Goal: Transaction & Acquisition: Purchase product/service

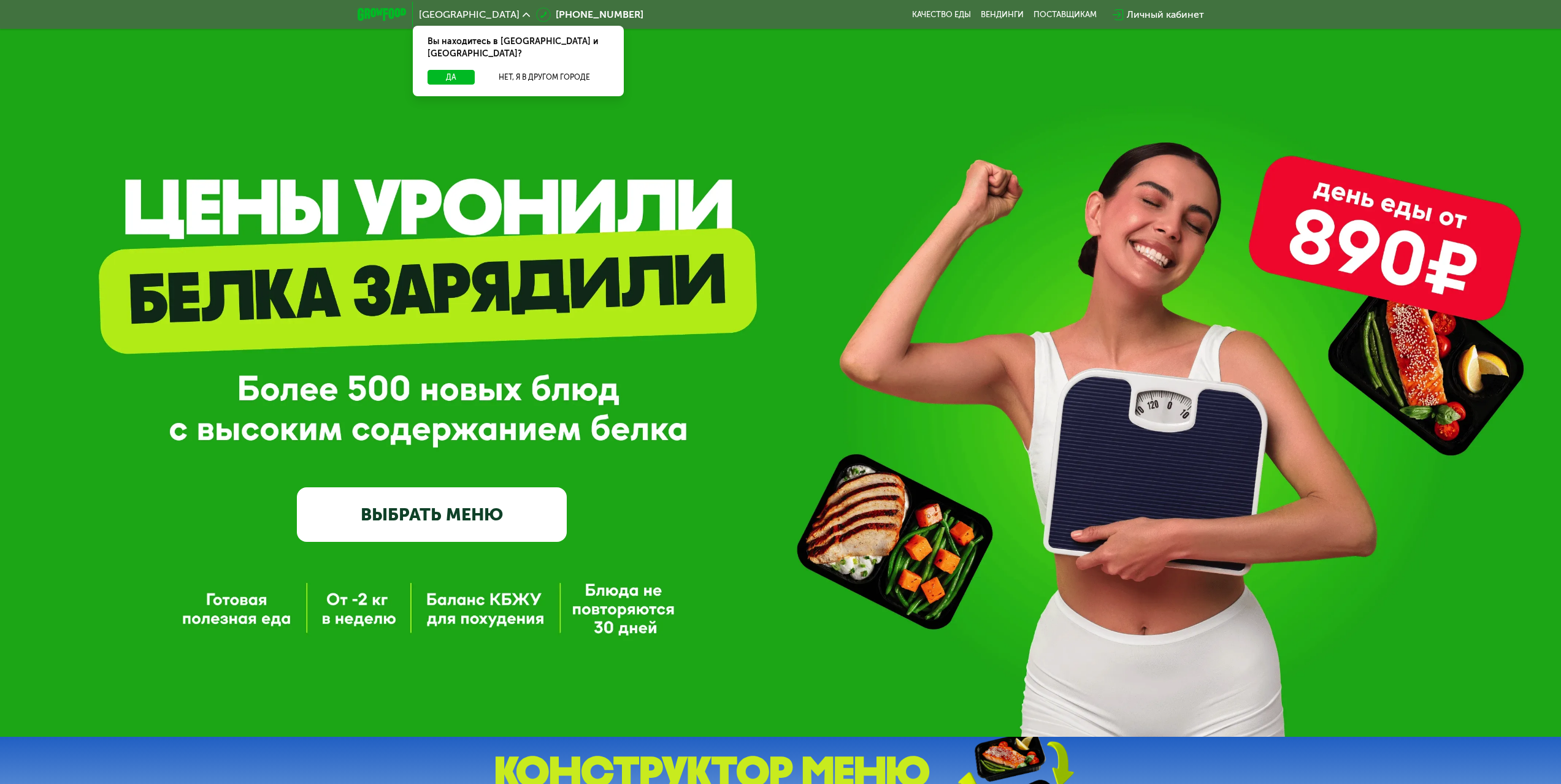
click at [440, 520] on link "ВЫБРАТЬ МЕНЮ" at bounding box center [432, 515] width 270 height 54
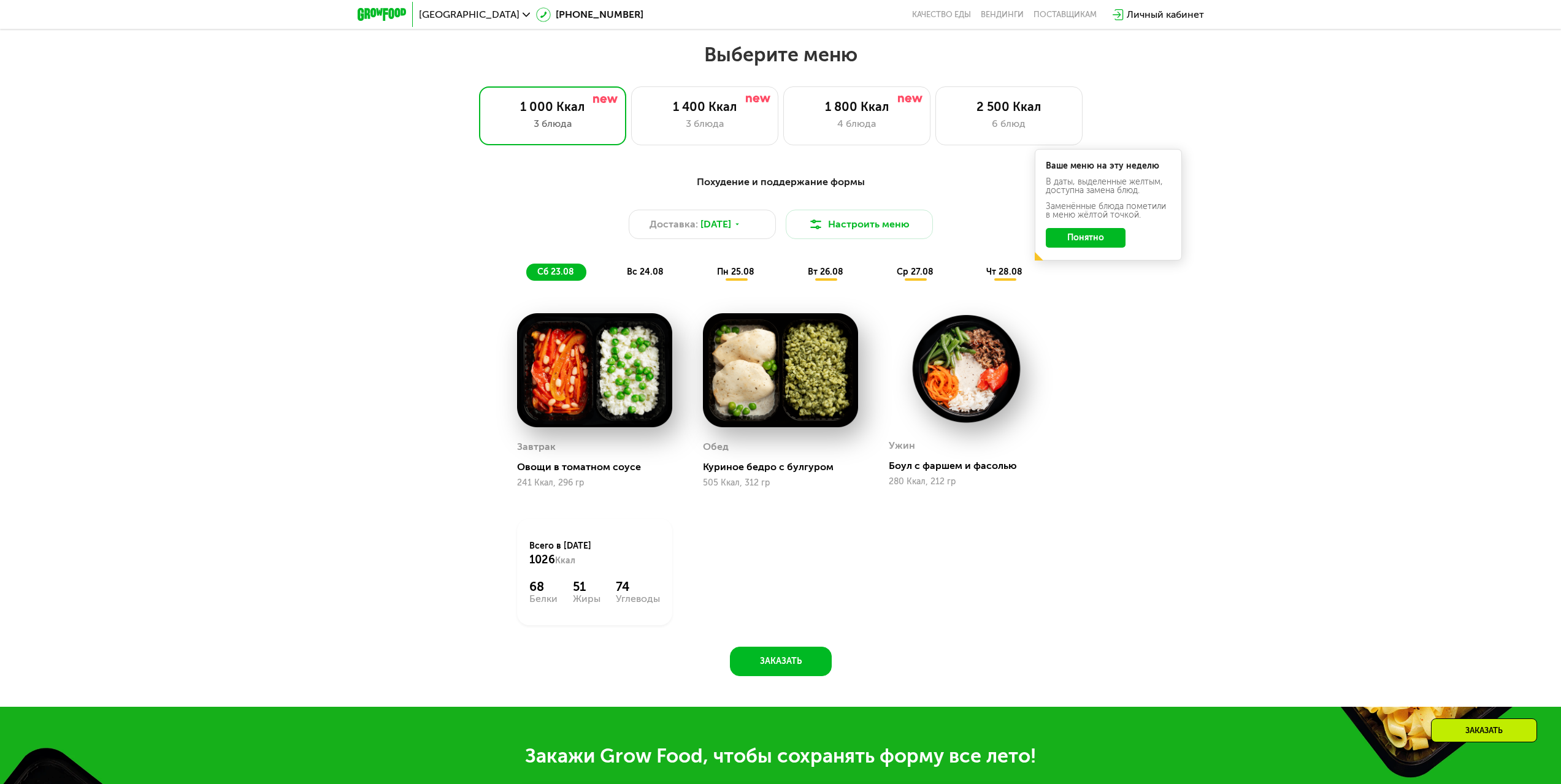
scroll to position [847, 0]
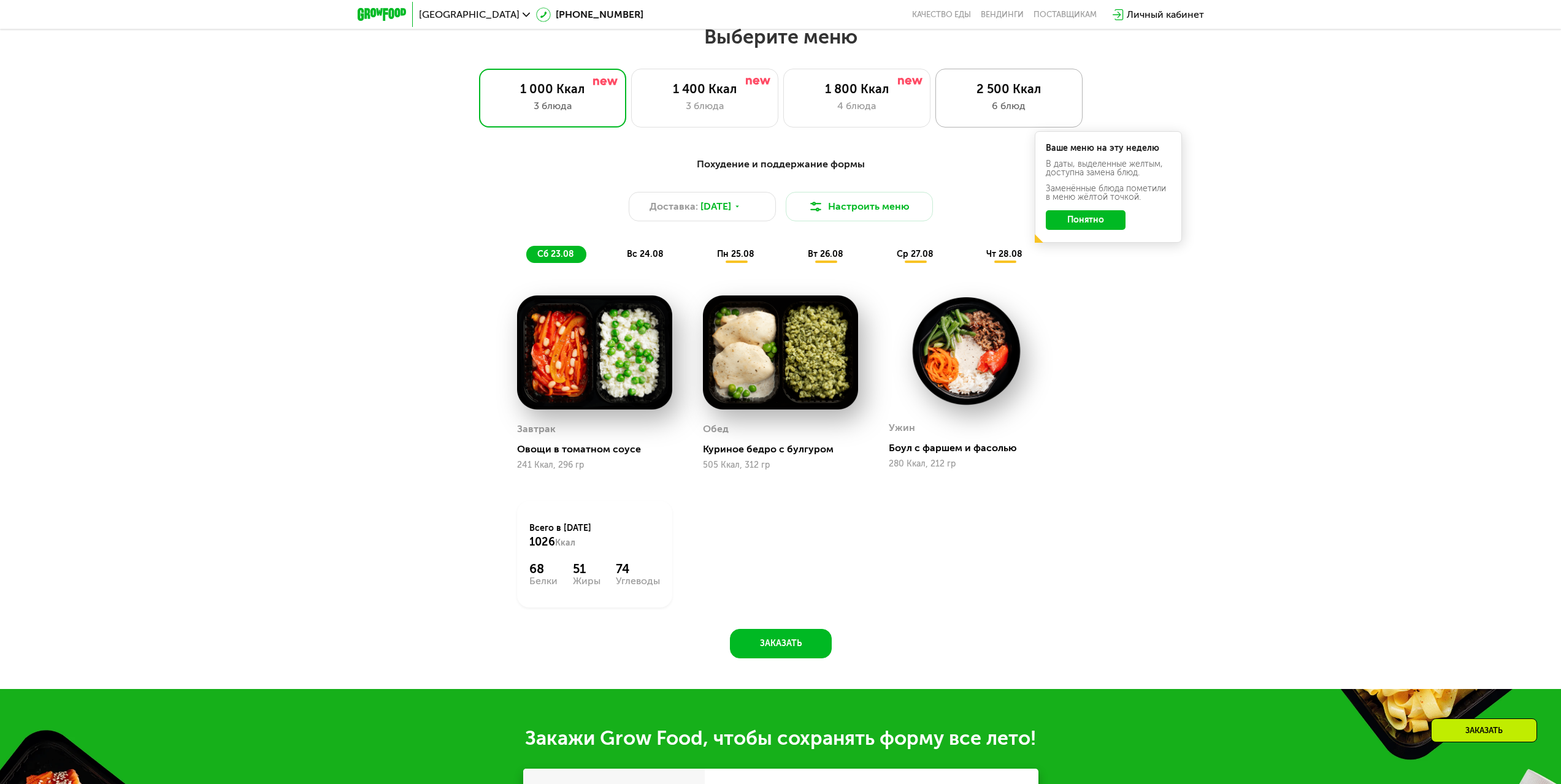
click at [1019, 107] on div "6 блюд" at bounding box center [1009, 105] width 122 height 14
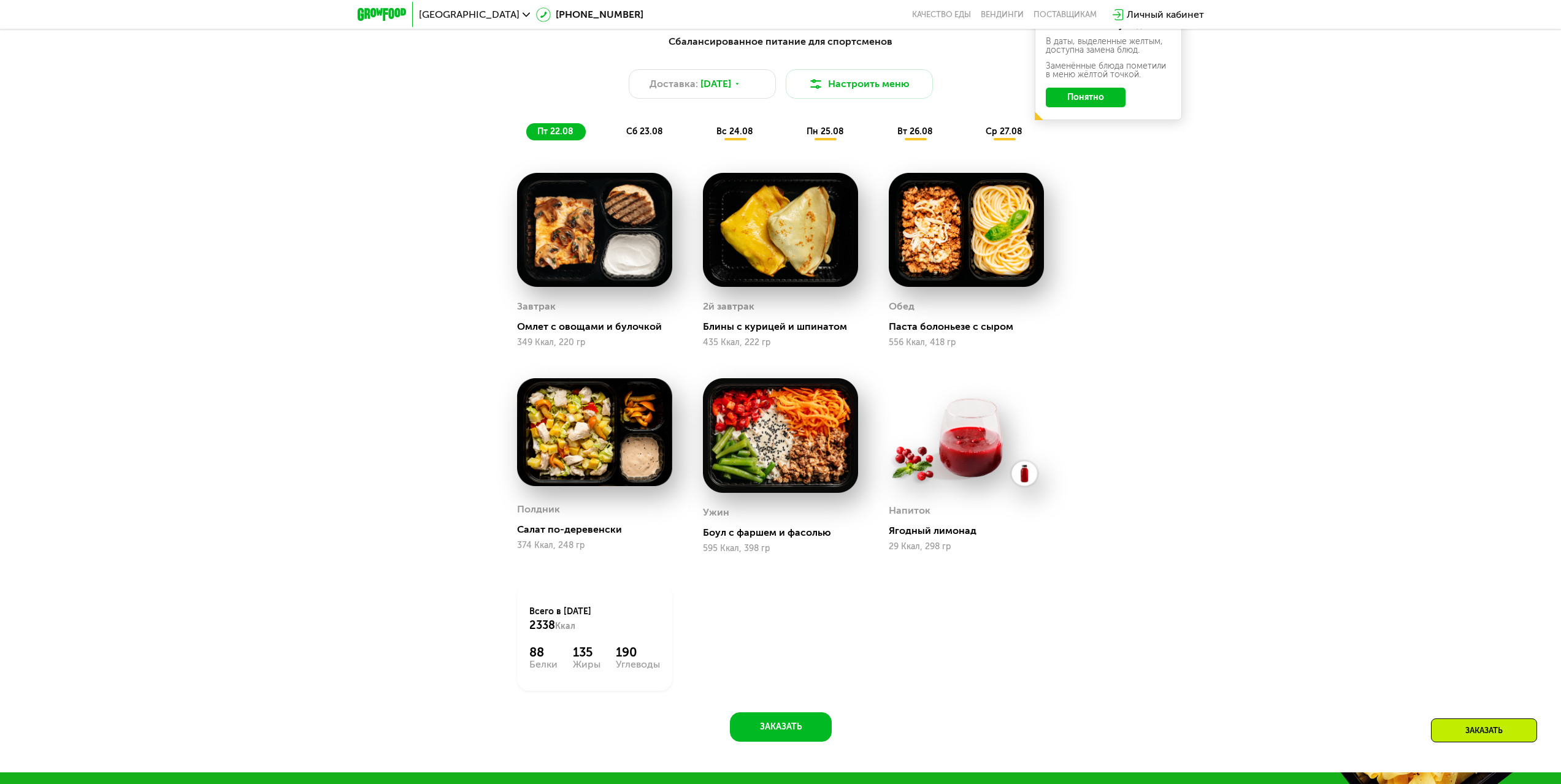
scroll to position [663, 0]
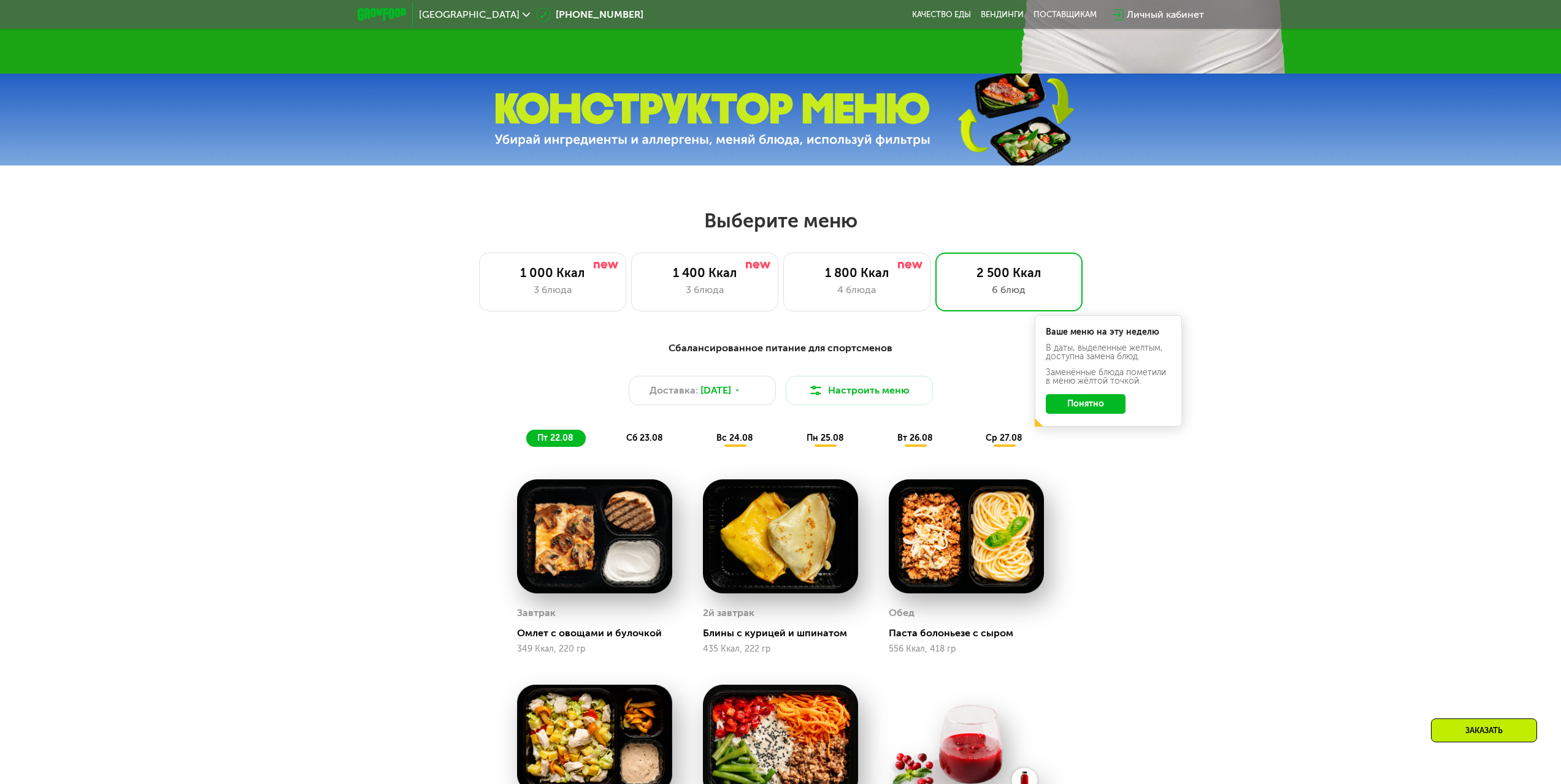
click at [1067, 411] on button "Понятно" at bounding box center [1085, 403] width 80 height 20
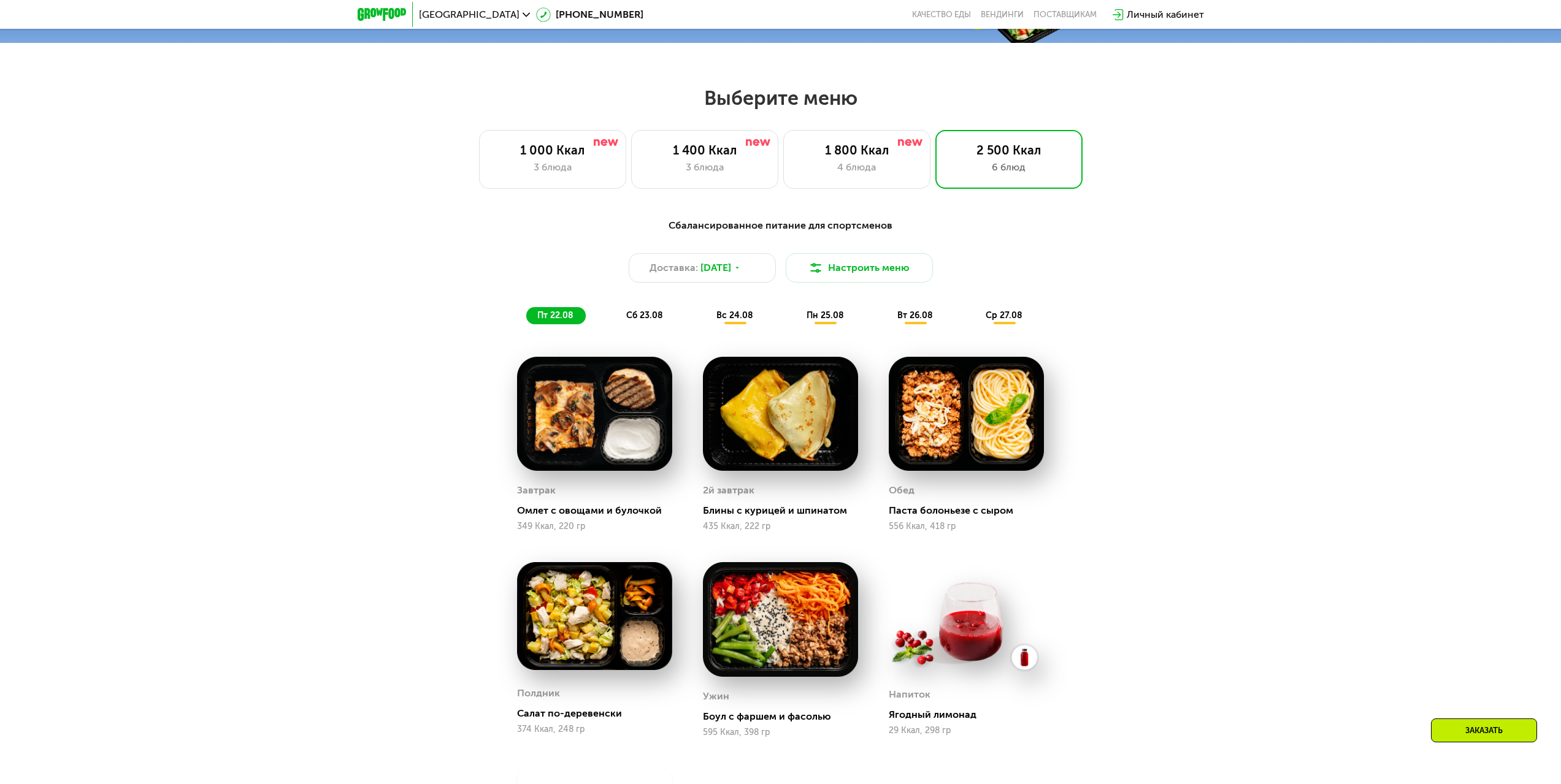
scroll to position [1153, 0]
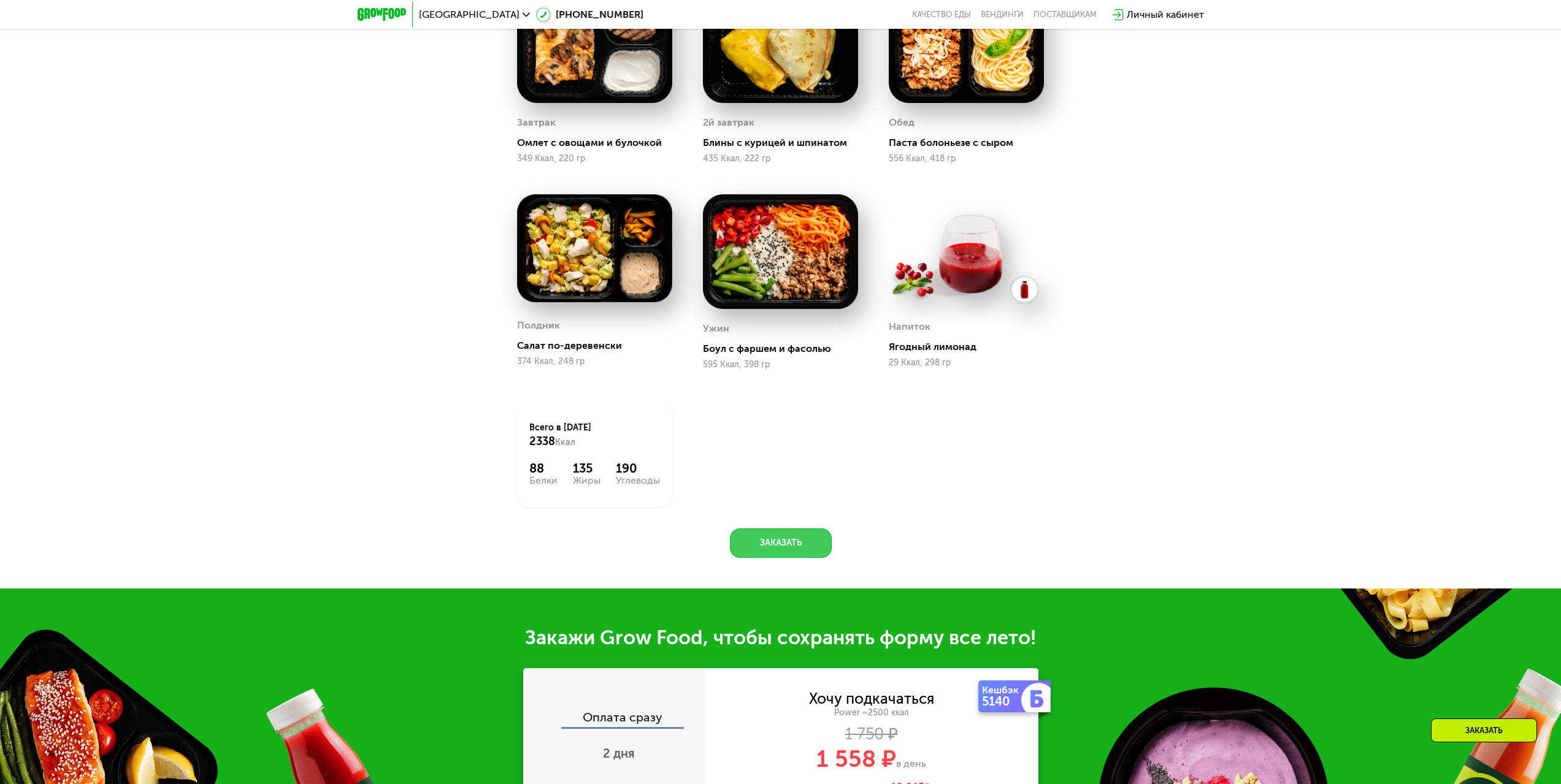
click at [747, 542] on button "Заказать" at bounding box center [781, 543] width 102 height 30
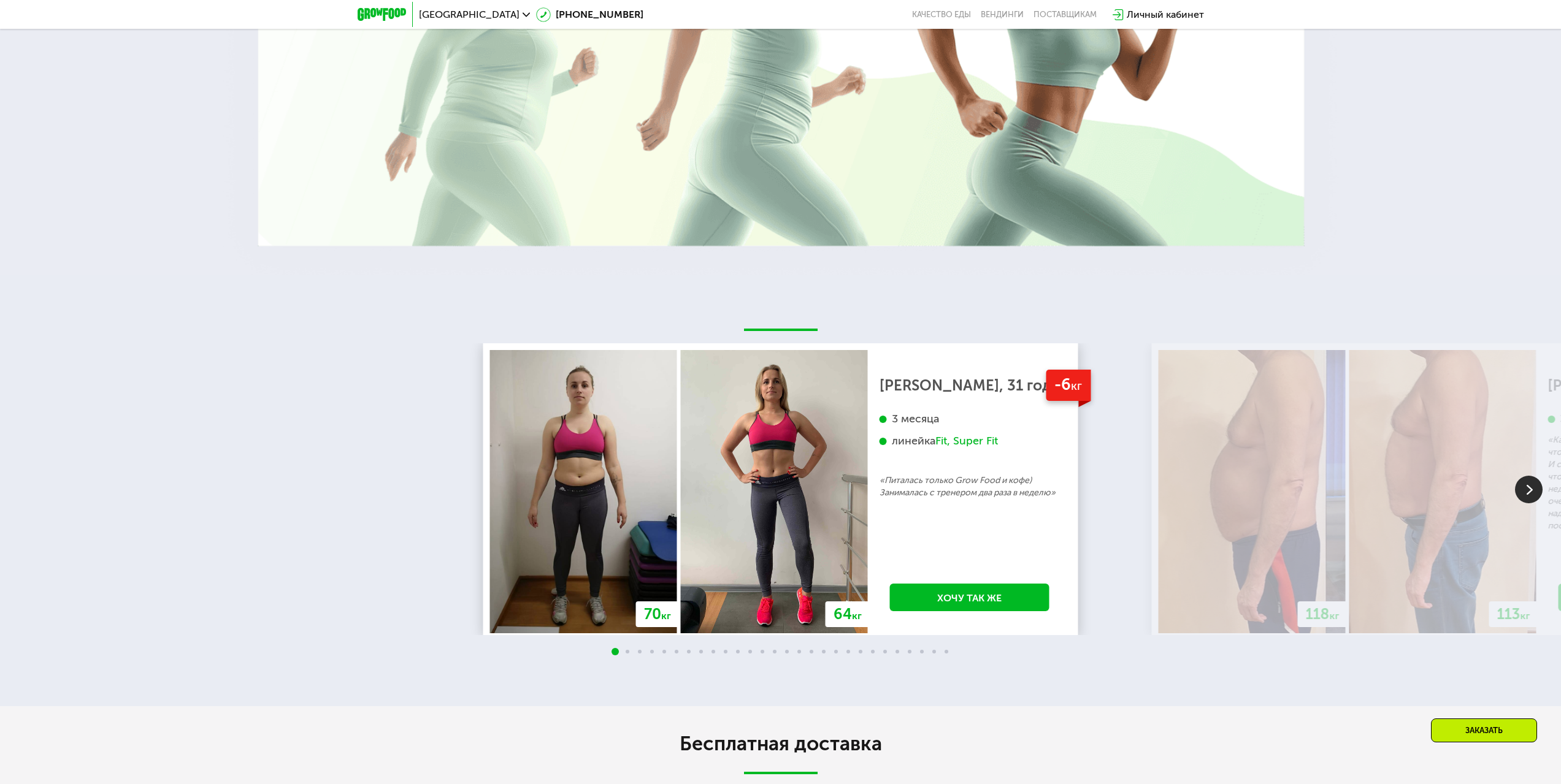
scroll to position [2850, 0]
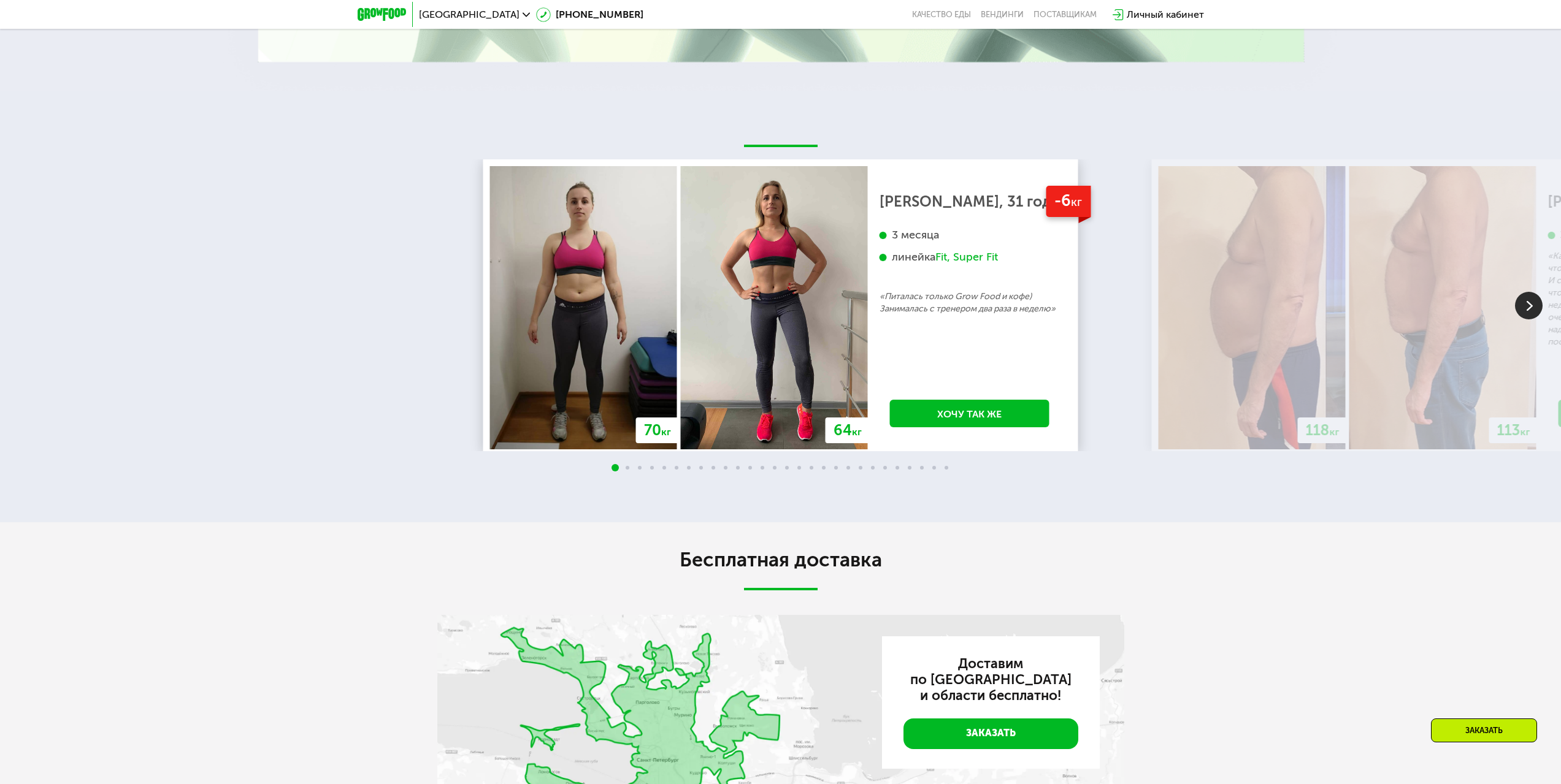
click at [1525, 318] on img at bounding box center [1529, 306] width 27 height 27
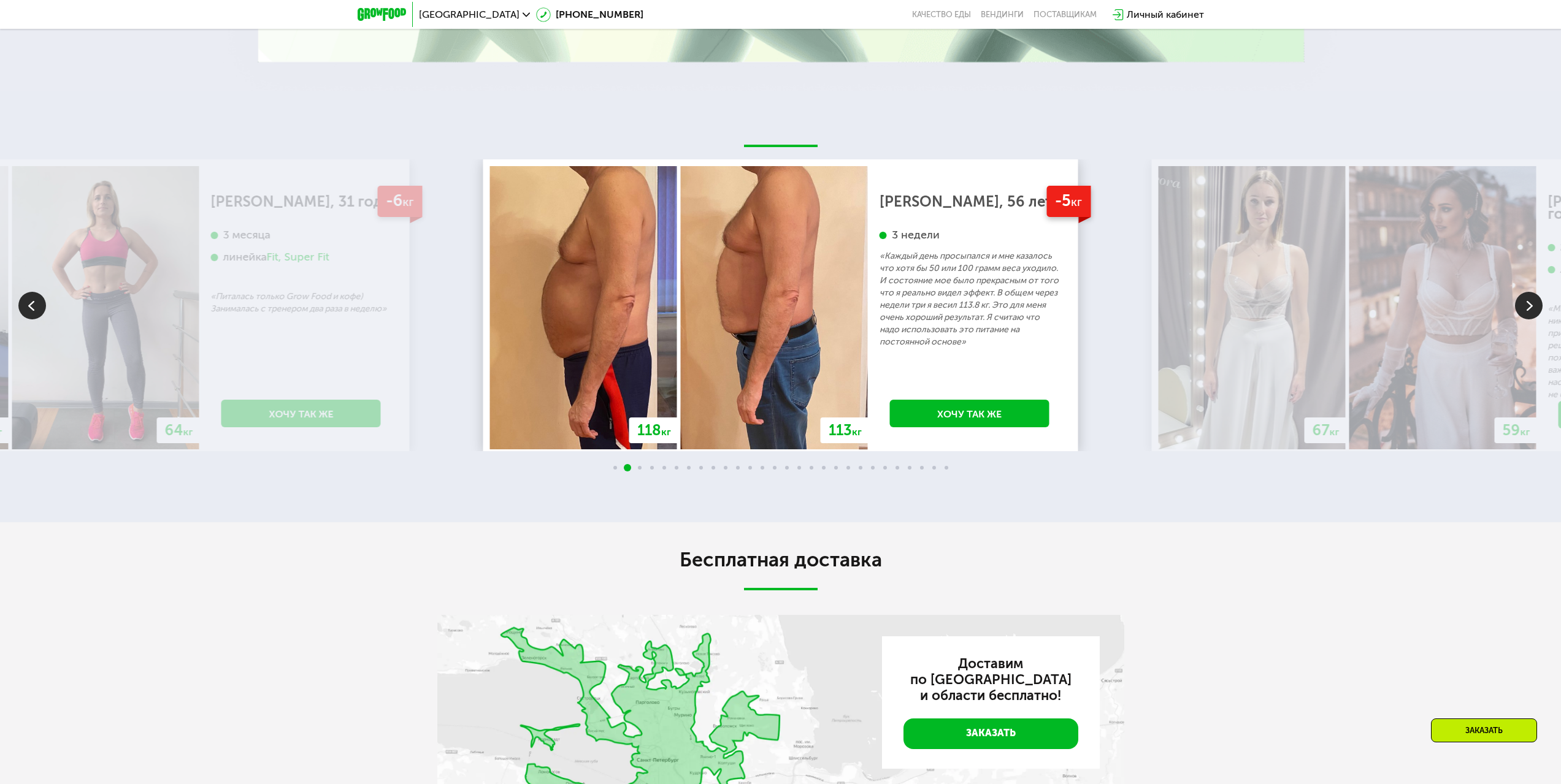
click at [1522, 307] on img at bounding box center [1529, 306] width 27 height 27
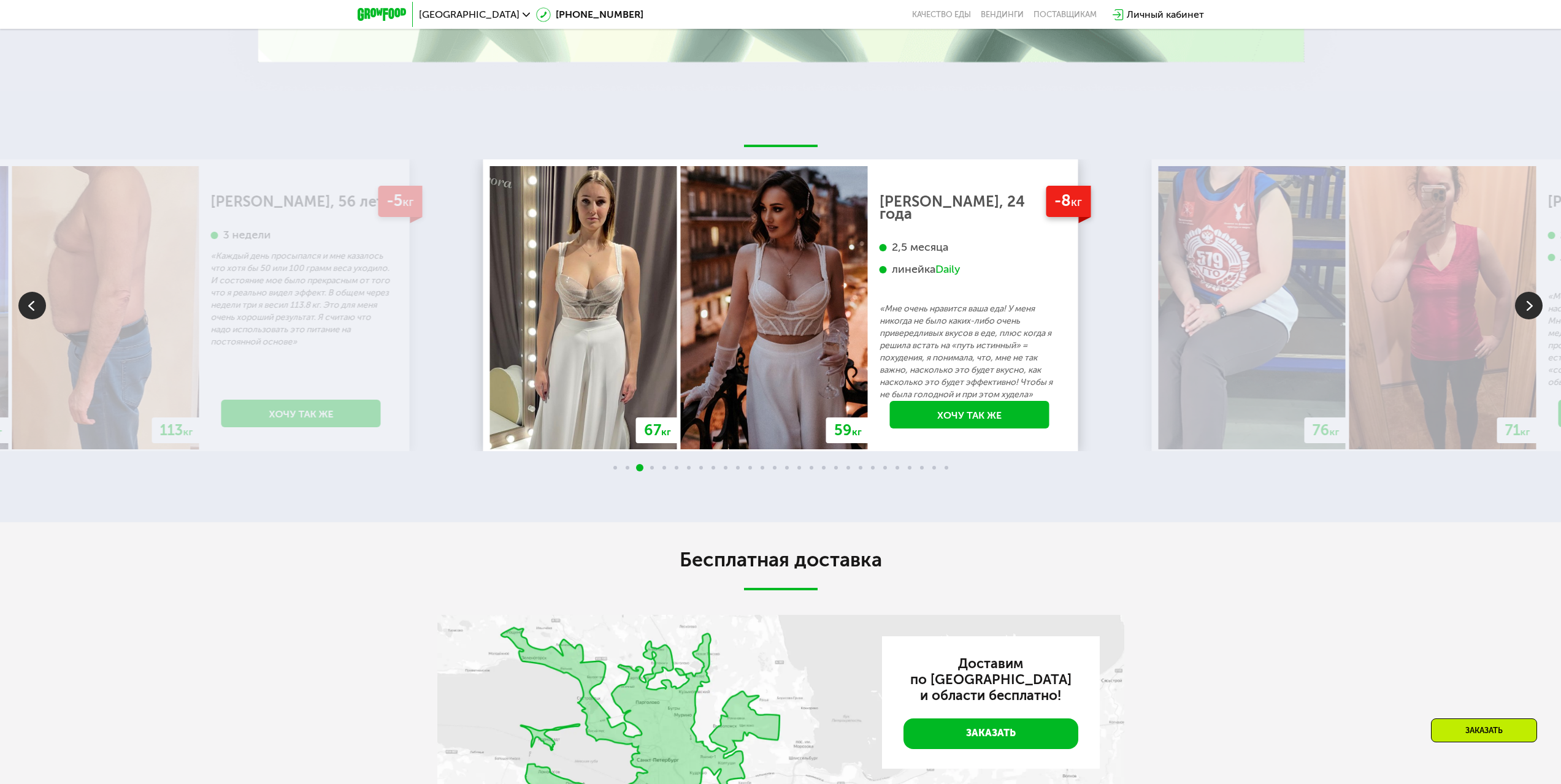
click at [1522, 307] on img at bounding box center [1529, 306] width 27 height 27
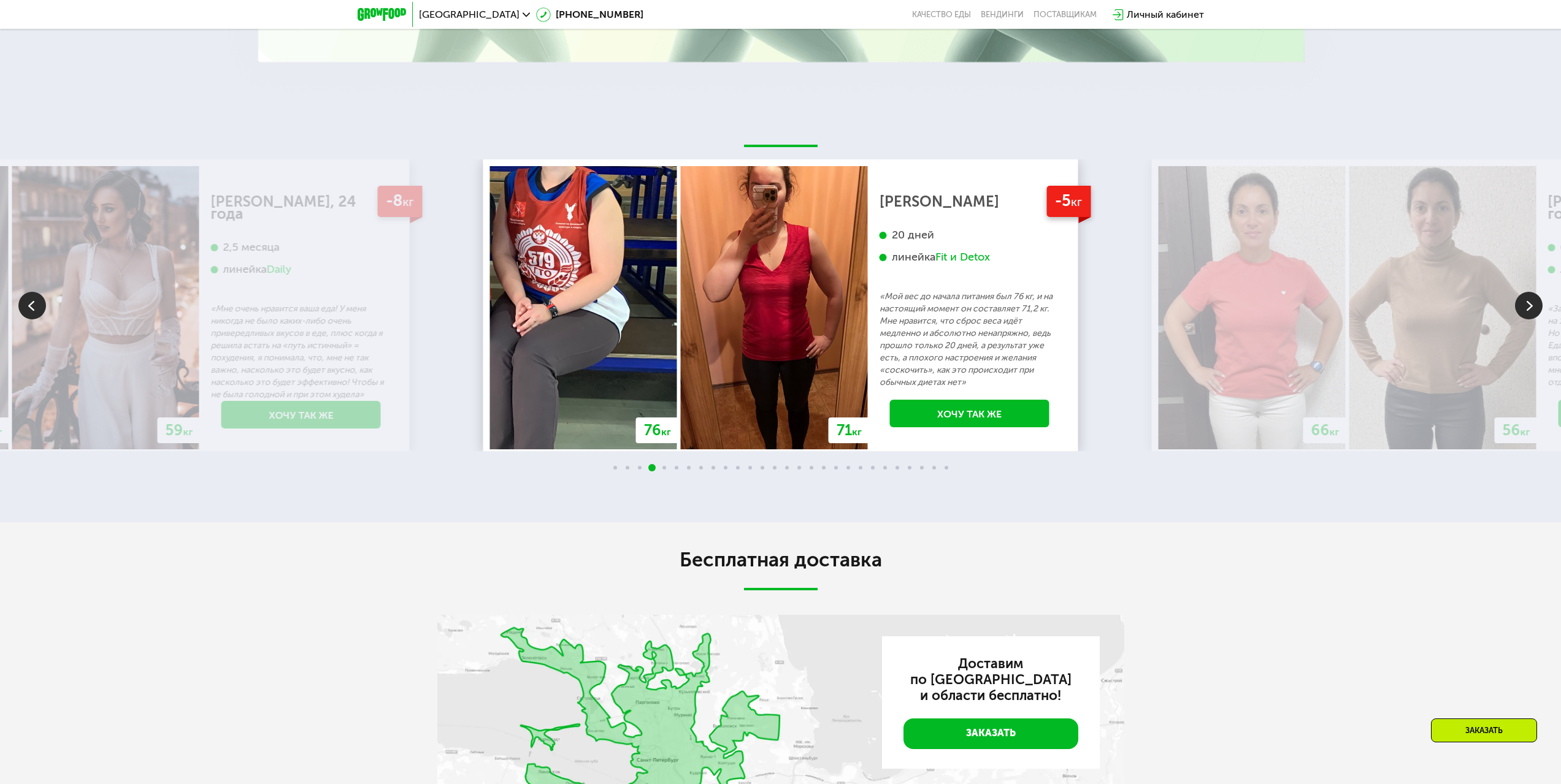
click at [1522, 307] on img at bounding box center [1529, 306] width 27 height 27
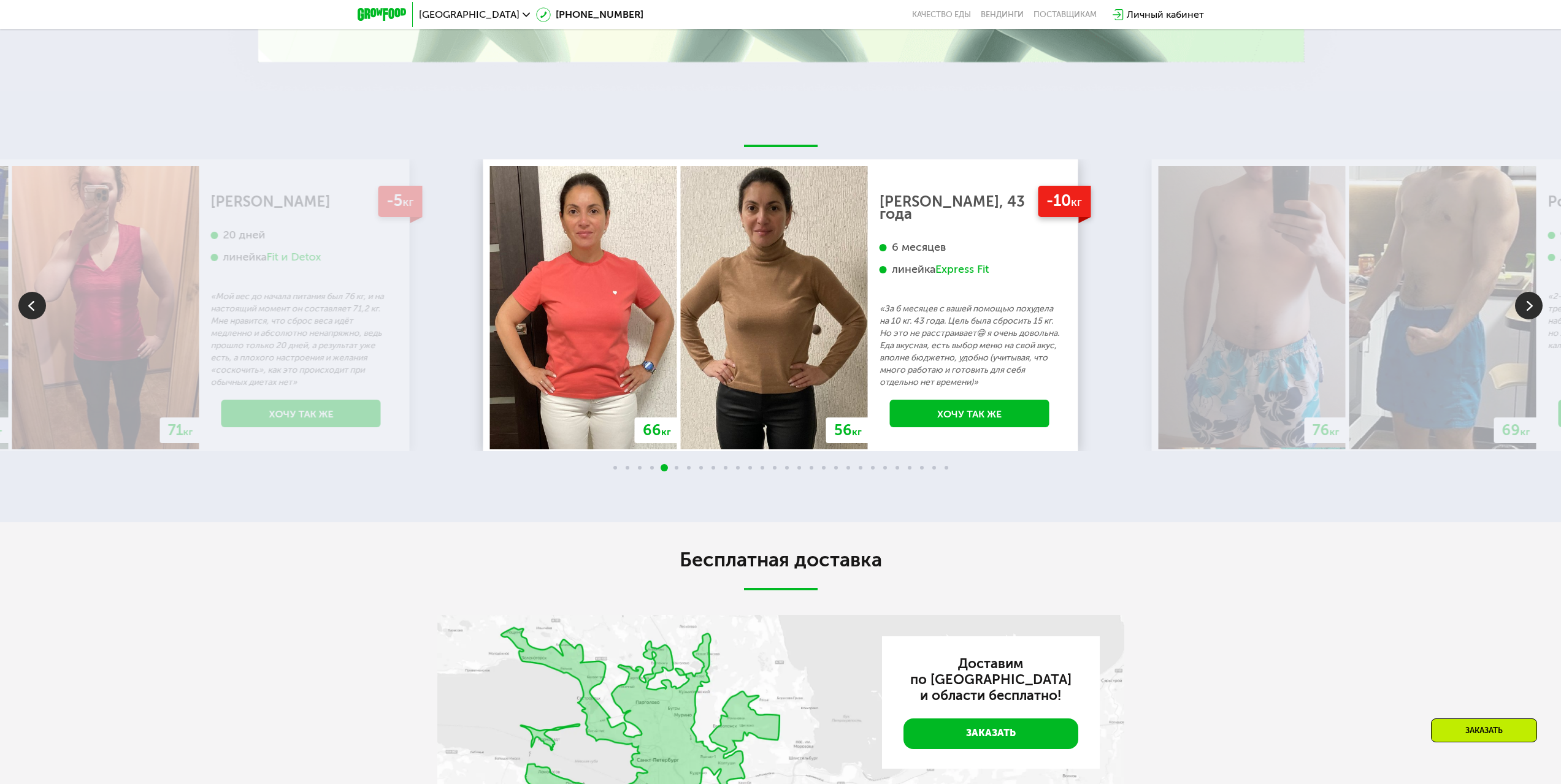
click at [1522, 307] on img at bounding box center [1529, 306] width 27 height 27
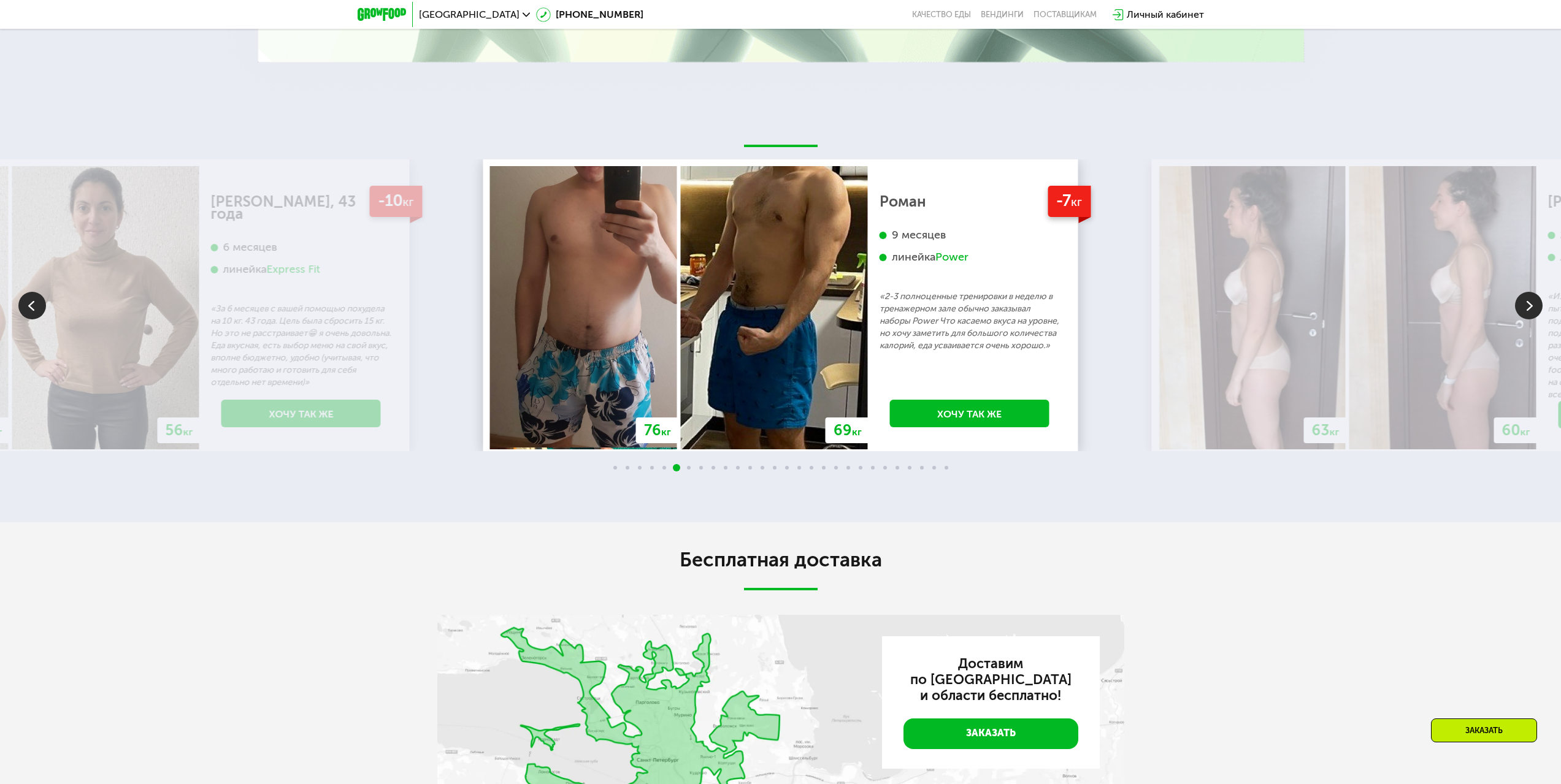
click at [1522, 307] on img at bounding box center [1529, 306] width 27 height 27
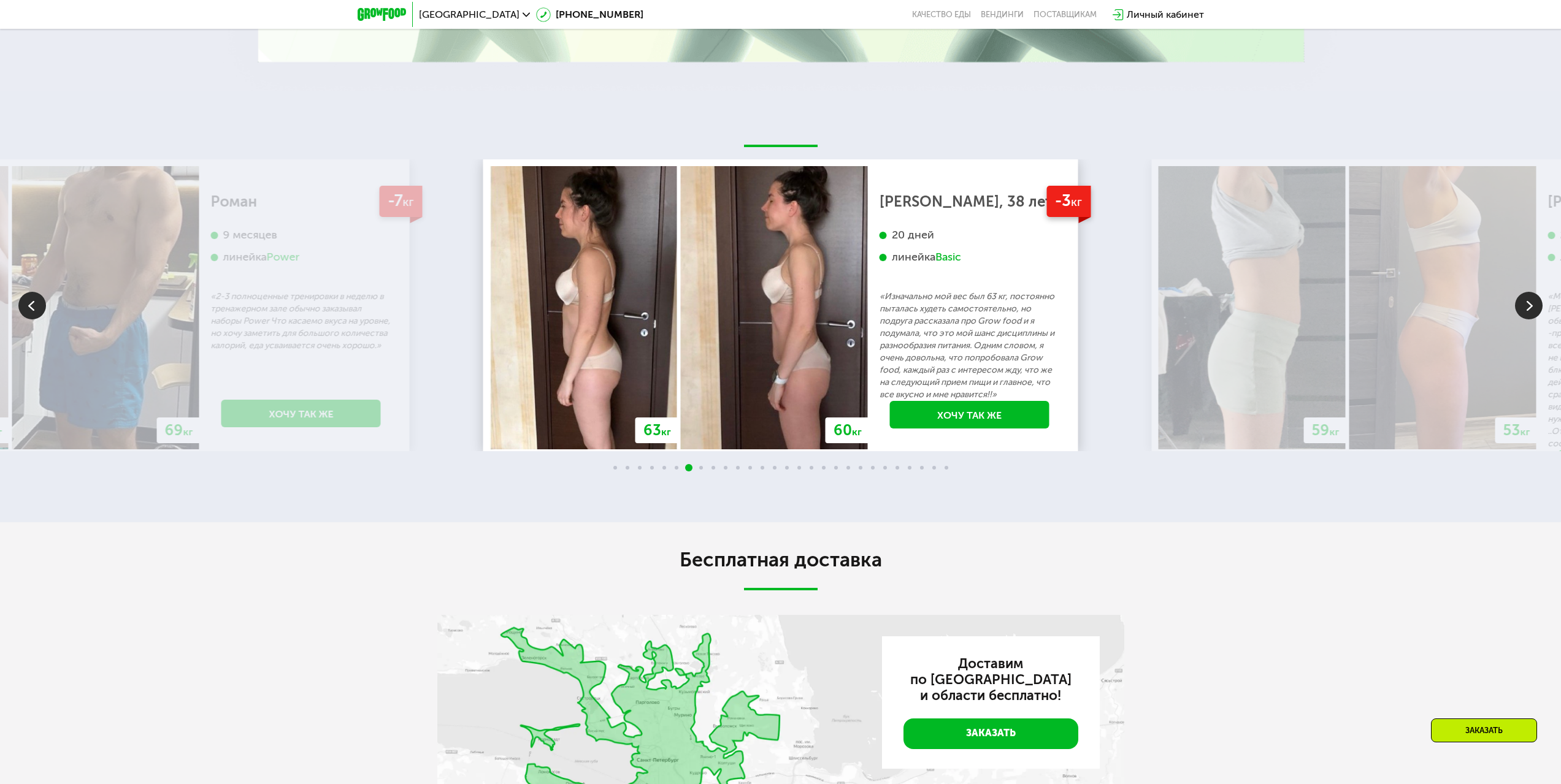
click at [1522, 307] on img at bounding box center [1529, 306] width 27 height 27
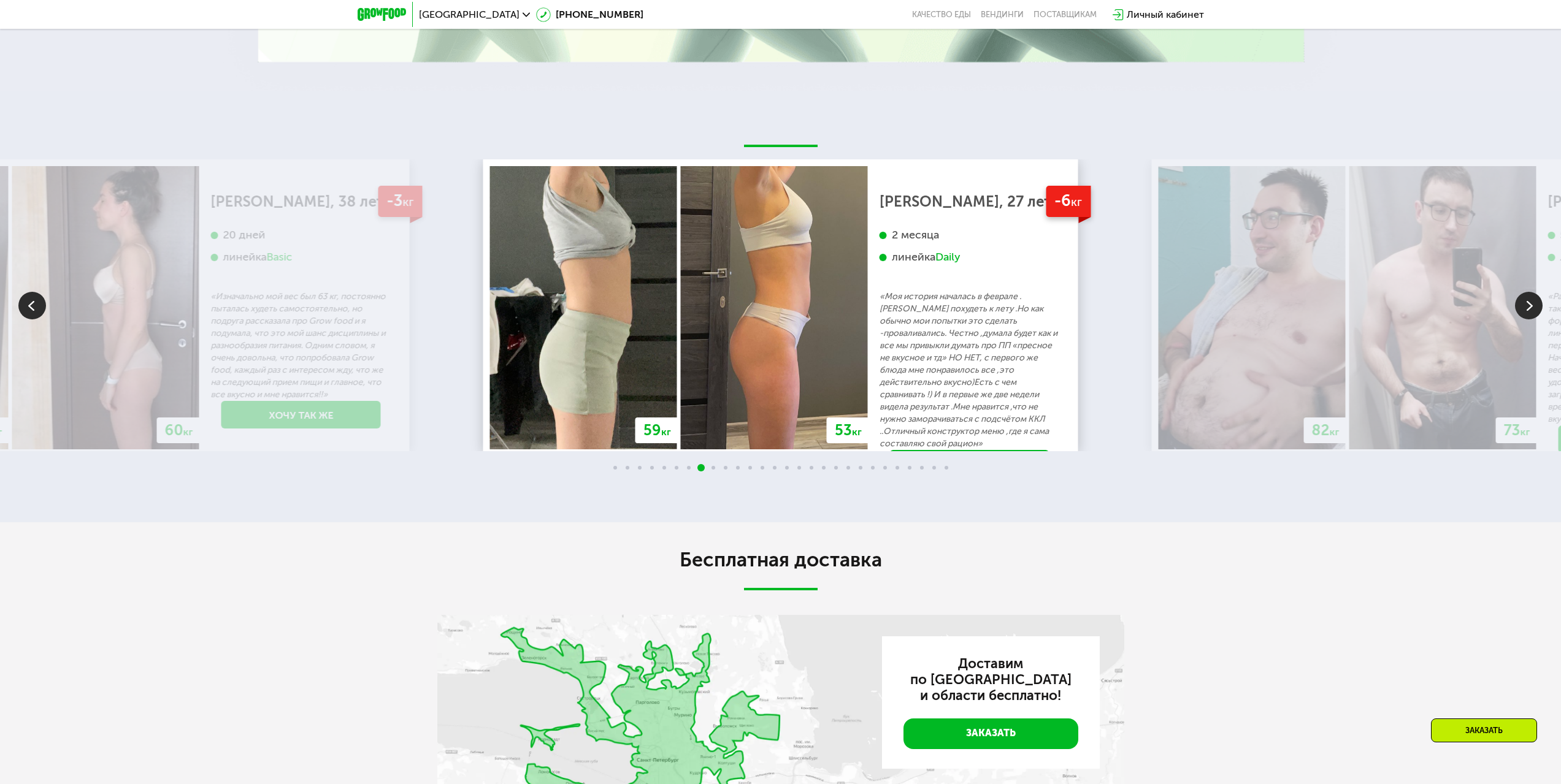
click at [1539, 309] on img at bounding box center [1529, 306] width 27 height 27
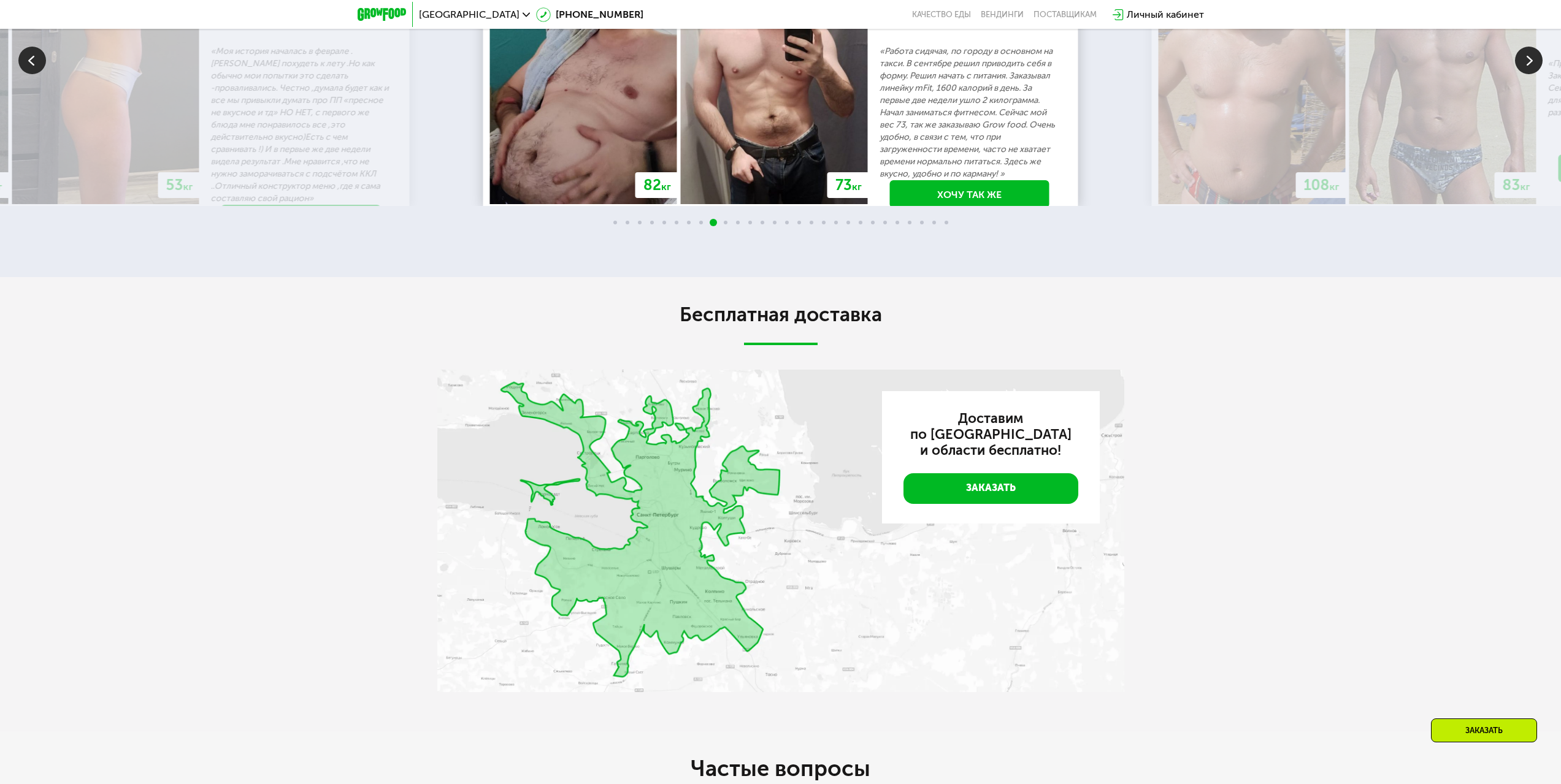
scroll to position [3156, 0]
